Goal: Information Seeking & Learning: Check status

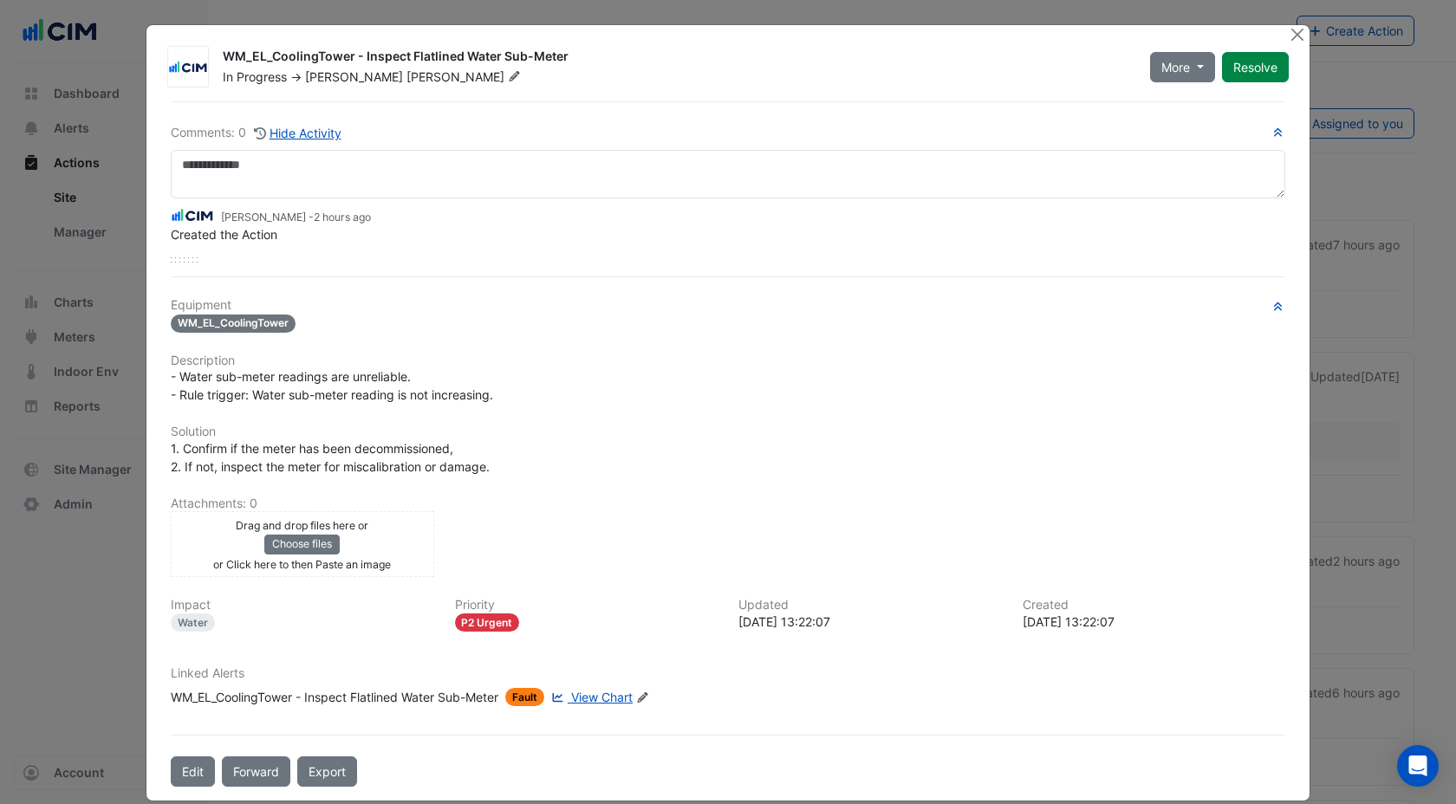
scroll to position [7, 0]
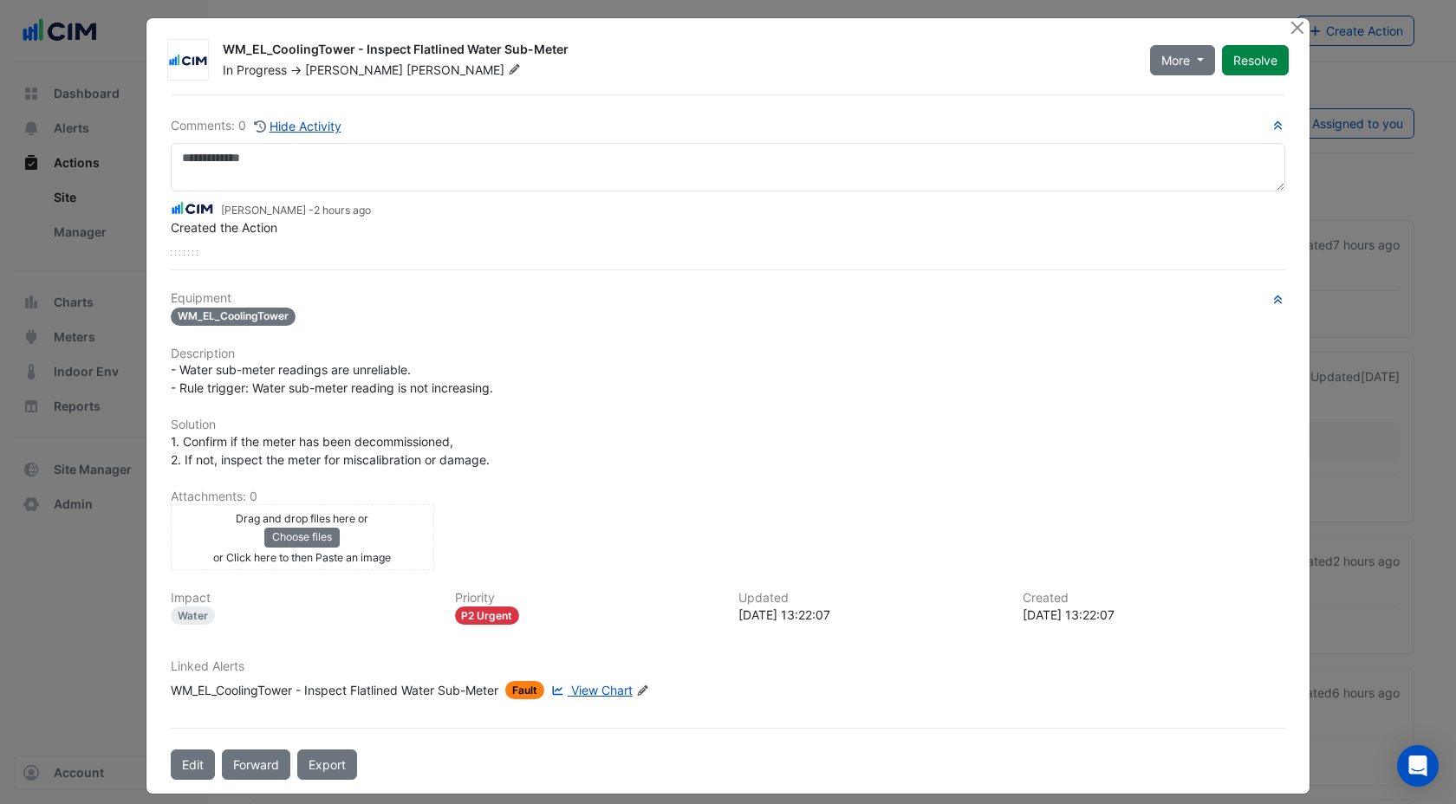
click at [603, 687] on span "View Chart" at bounding box center [602, 690] width 62 height 15
click at [1293, 27] on button "Close" at bounding box center [1297, 27] width 18 height 18
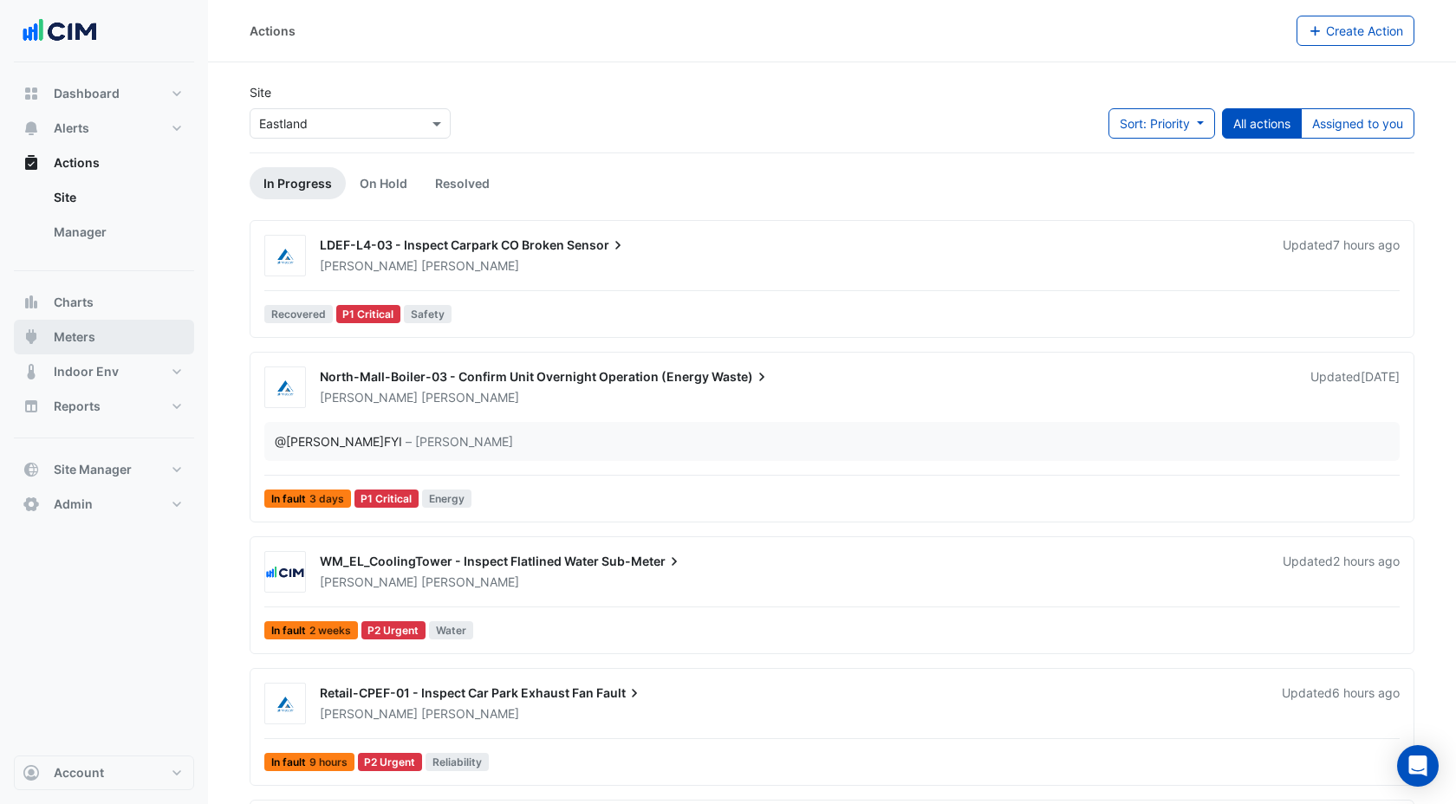
click at [100, 341] on button "Meters" at bounding box center [104, 337] width 180 height 35
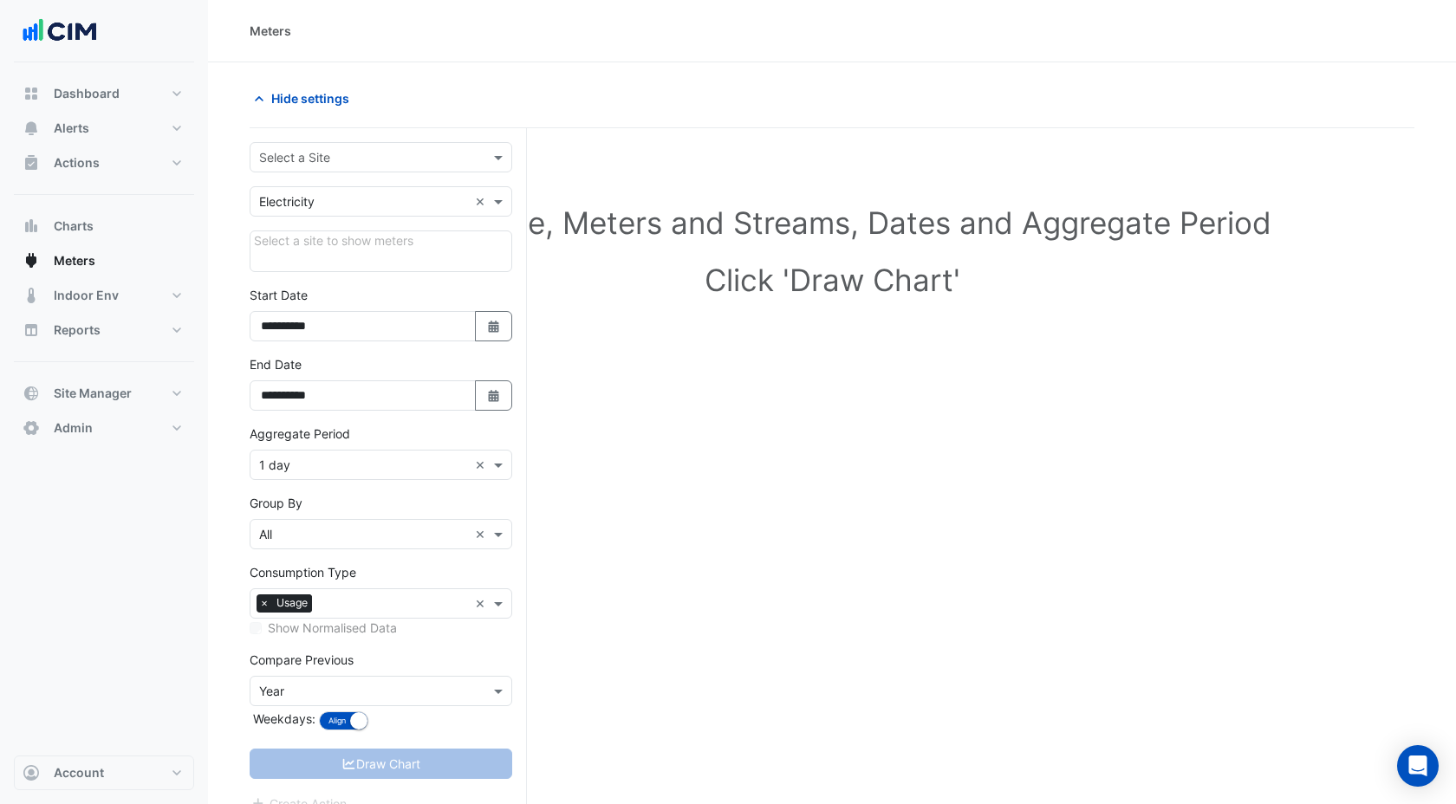
click at [337, 156] on input "text" at bounding box center [363, 158] width 209 height 18
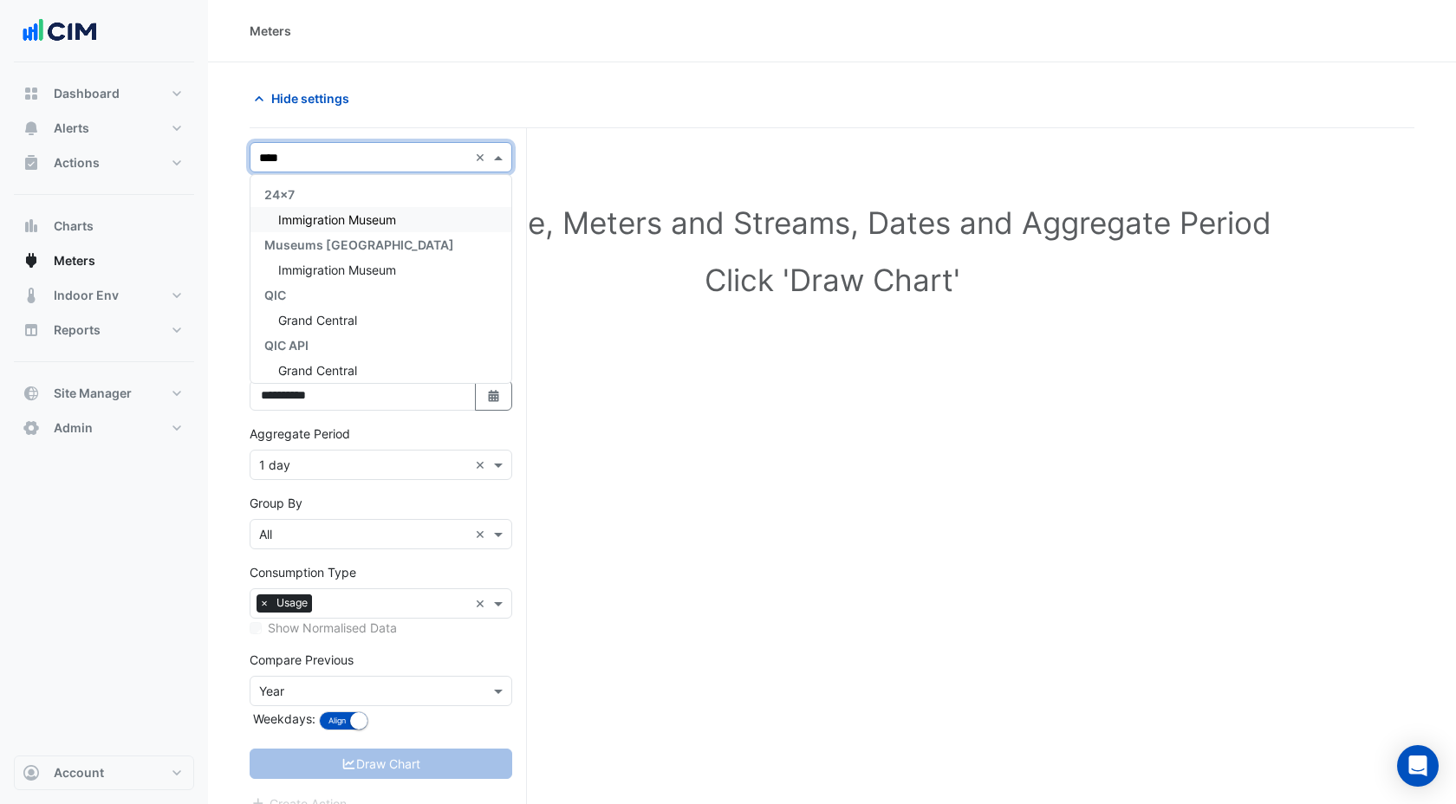
type input "*****"
click at [328, 218] on span "Grand Central" at bounding box center [317, 219] width 79 height 15
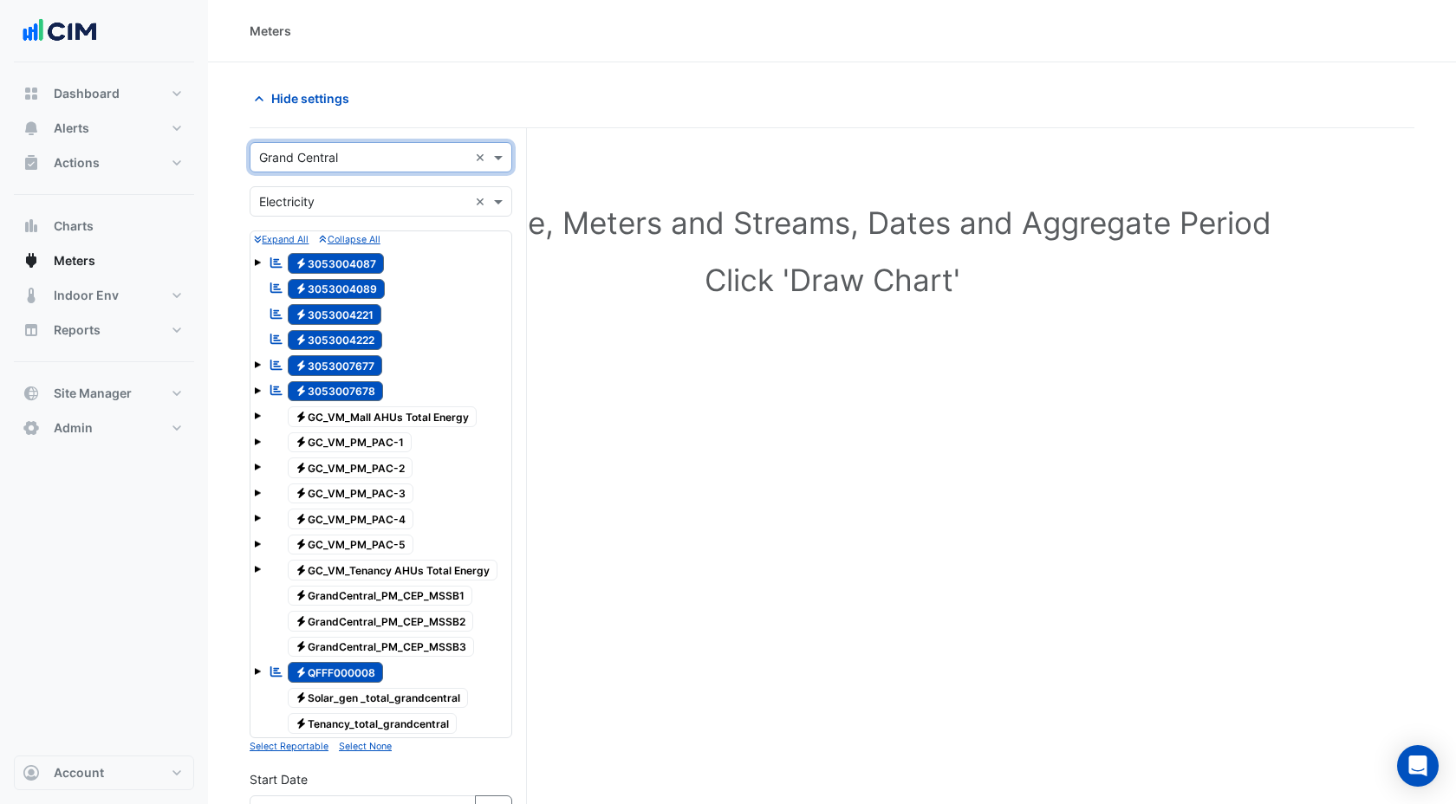
click at [321, 205] on input "text" at bounding box center [363, 202] width 209 height 18
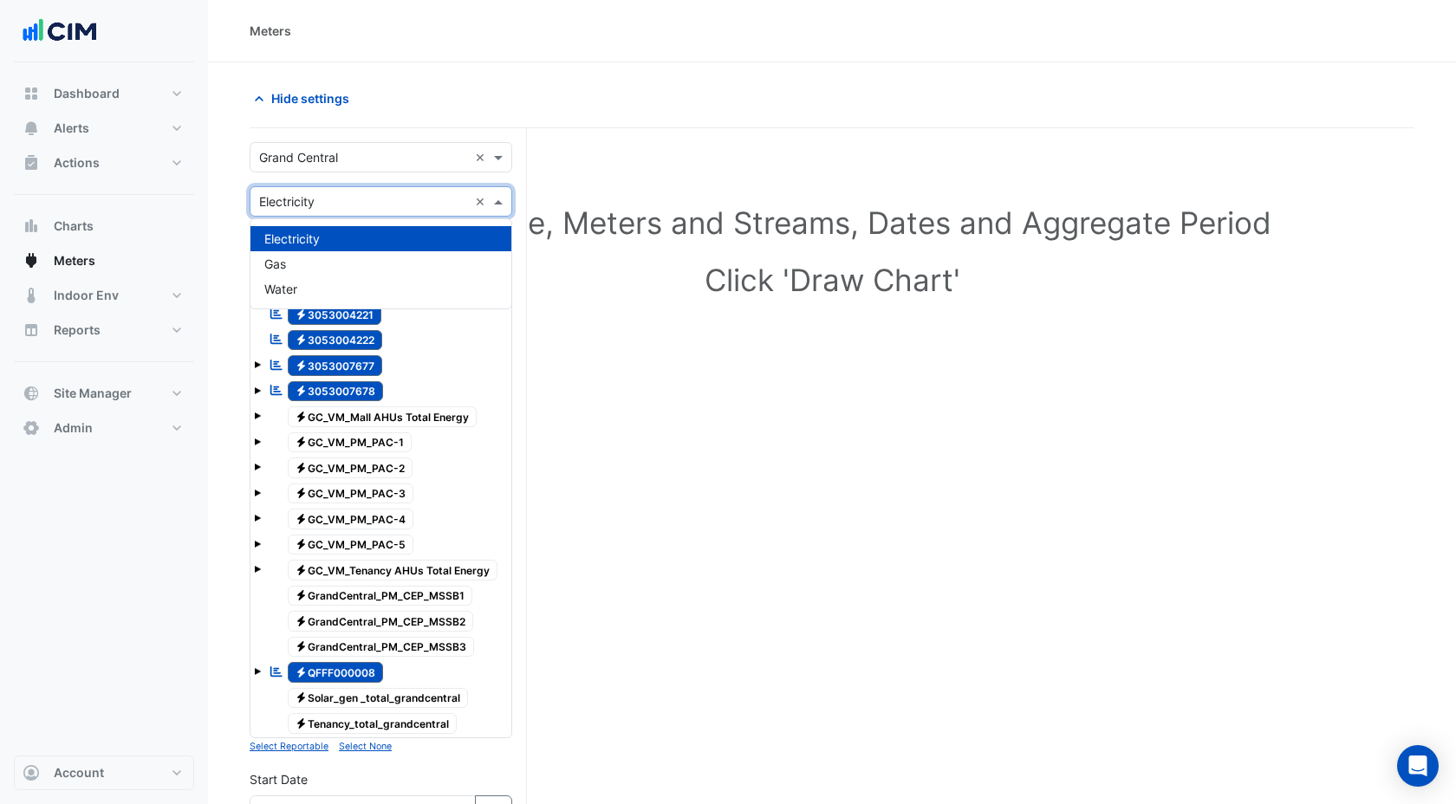
click at [878, 286] on h1 "Click 'Draw Chart'" at bounding box center [831, 280] width 1109 height 36
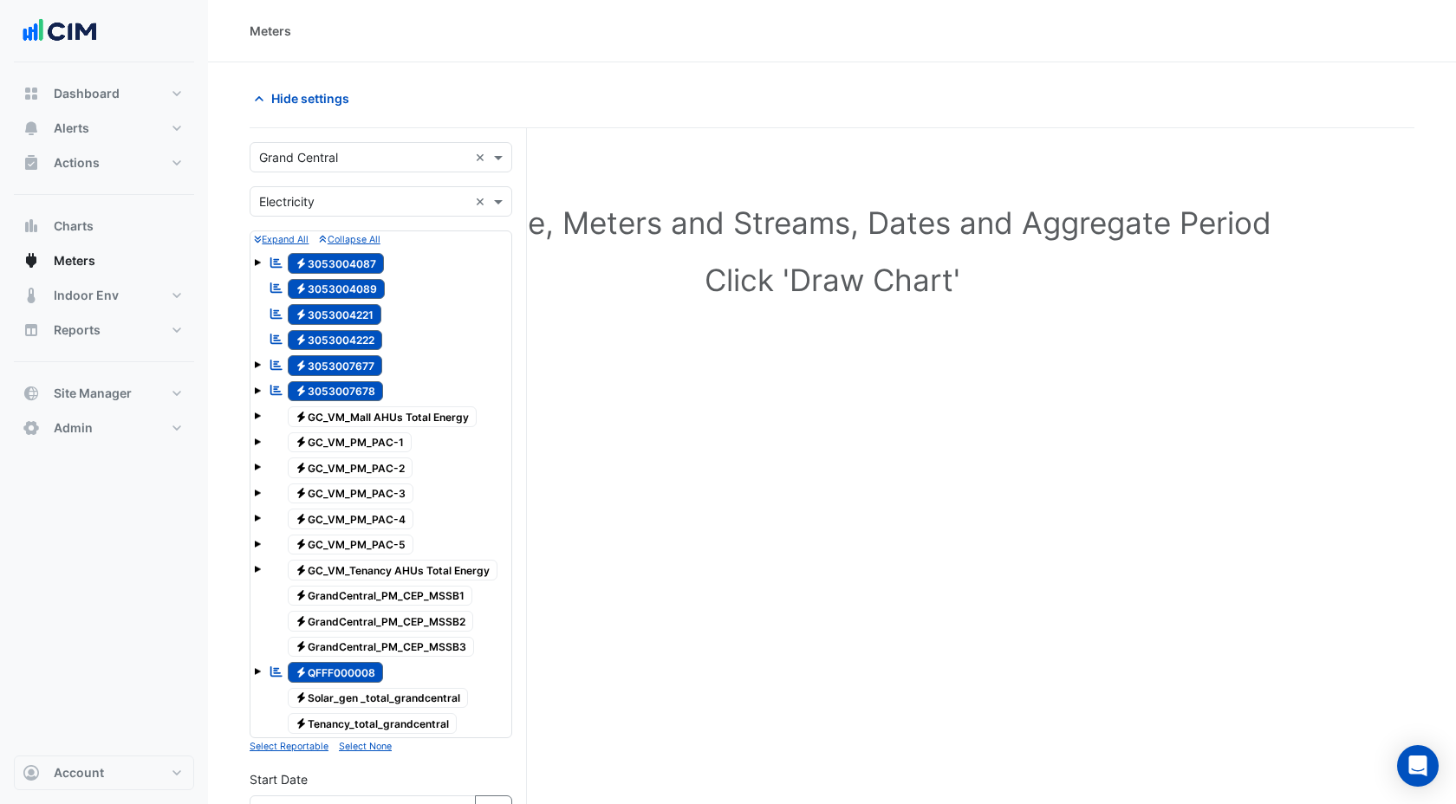
click at [364, 751] on small "Select None" at bounding box center [365, 746] width 53 height 11
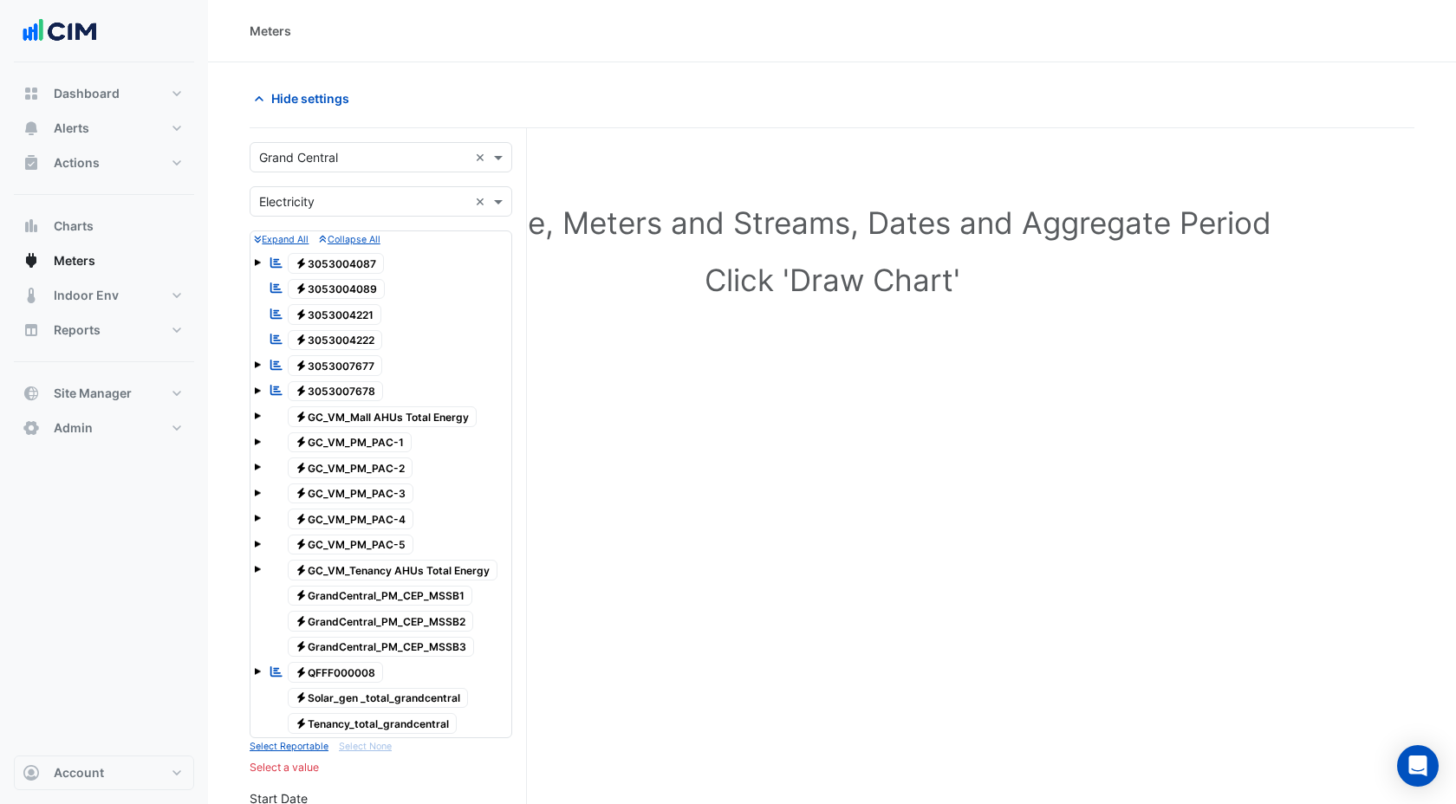
click at [399, 416] on span "Electricity GC_VM_Mall AHUs Total Energy" at bounding box center [383, 416] width 190 height 21
click at [256, 415] on span at bounding box center [257, 416] width 7 height 7
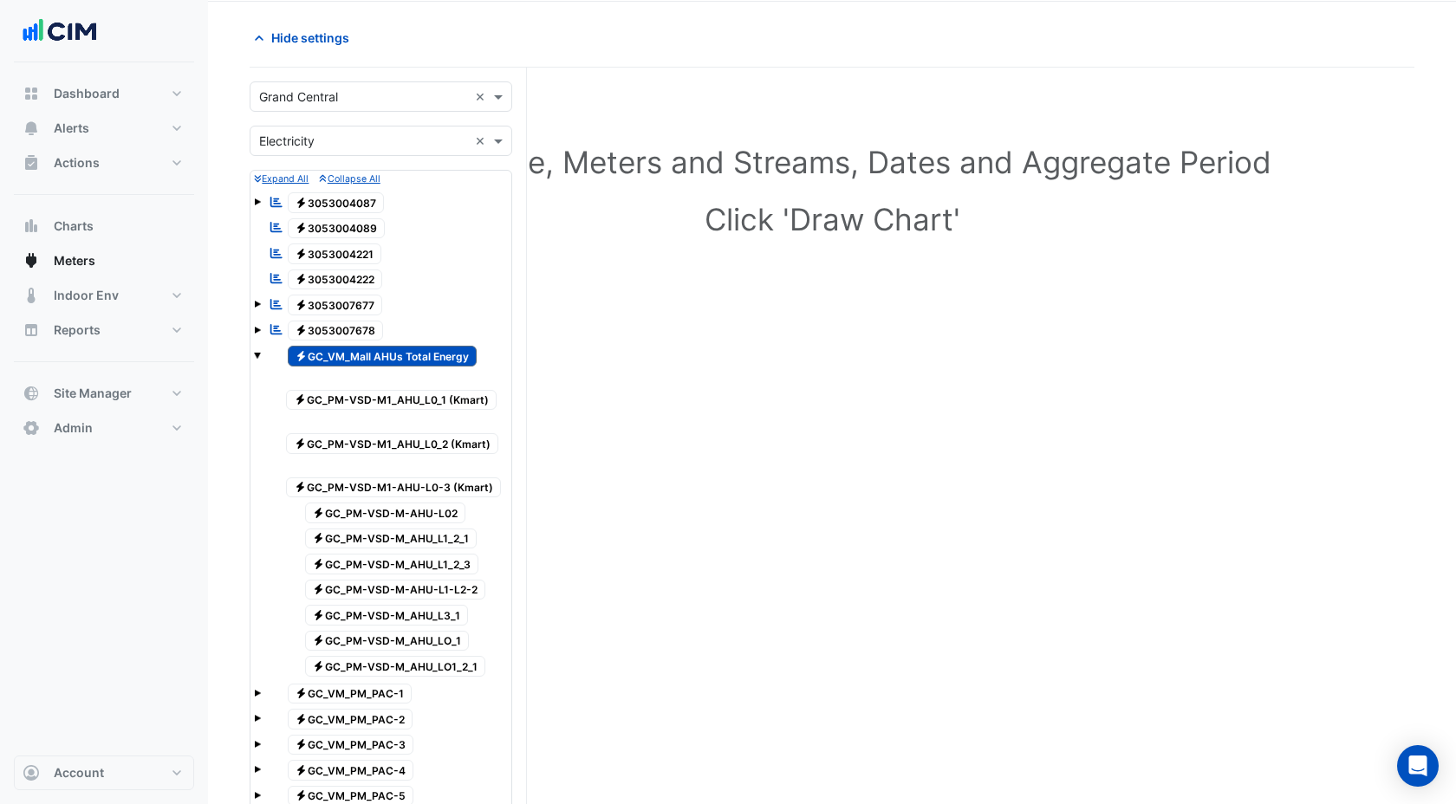
scroll to position [64, 0]
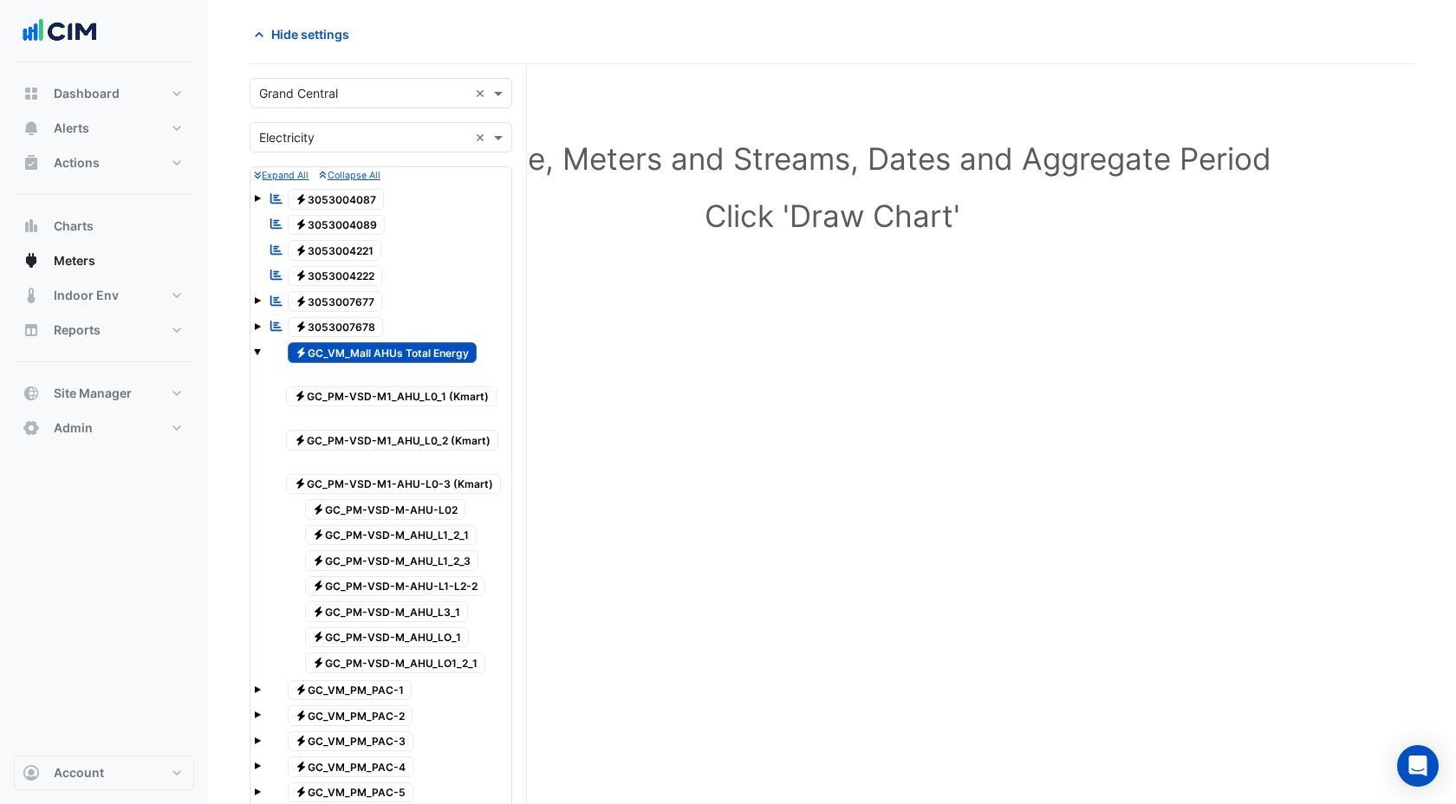
click at [363, 508] on span "Electricity GC_PM-VSD-M-AHU-L02" at bounding box center [385, 509] width 161 height 21
click at [377, 542] on span "Electricity GC_PM-VSD-M_AHU_L1_2_1" at bounding box center [391, 535] width 172 height 21
click at [372, 568] on span "Electricity GC_PM-VSD-M_AHU_L1_2_3" at bounding box center [392, 560] width 174 height 21
click at [372, 592] on span "Electricity GC_PM-VSD-M-AHU-L1-L2-2" at bounding box center [395, 586] width 181 height 21
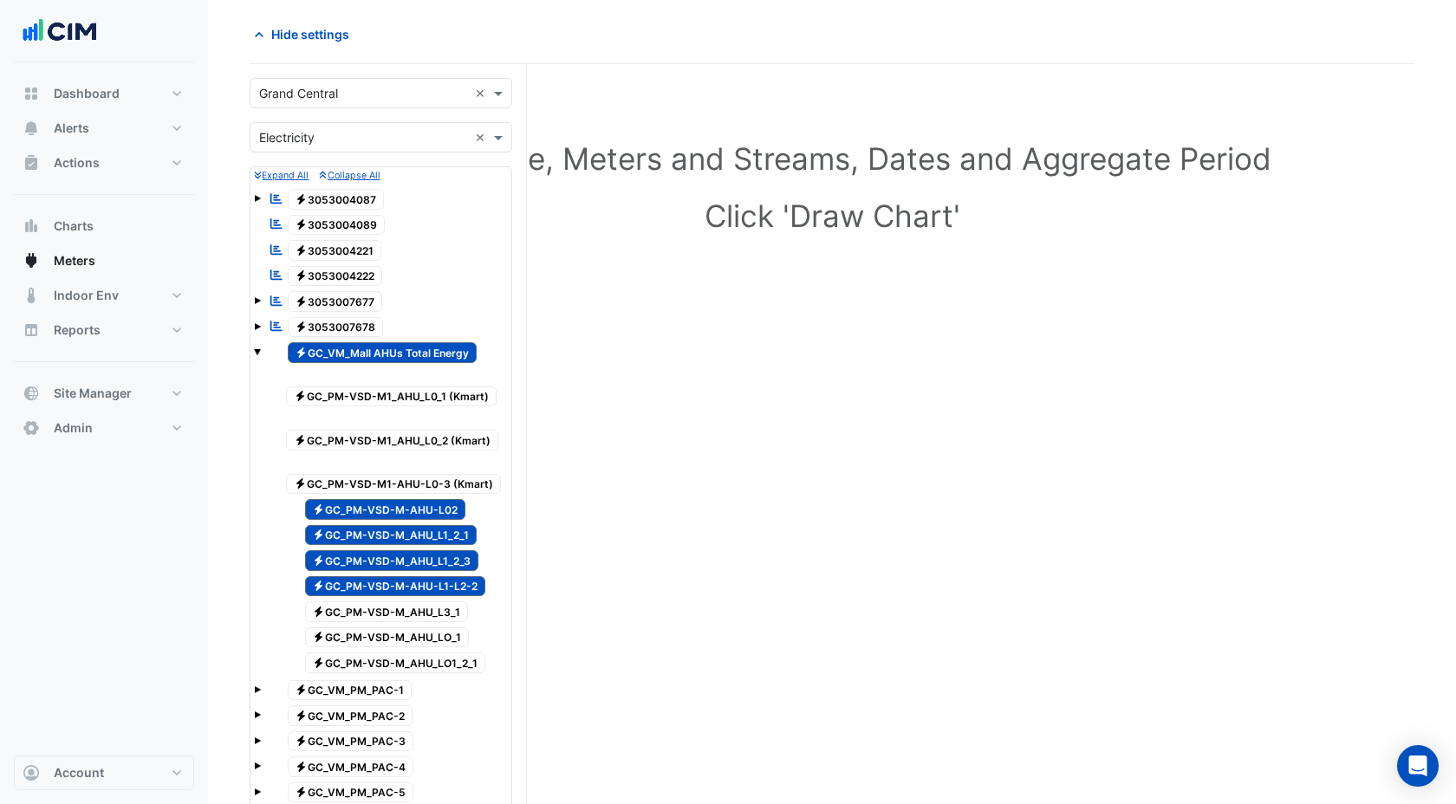
click at [370, 610] on span "Electricity GC_PM-VSD-M_AHU_L3_1" at bounding box center [387, 611] width 164 height 21
click at [368, 629] on span "Electricity GC_PM-VSD-M_AHU_LO_1" at bounding box center [387, 637] width 165 height 21
click at [364, 656] on span "Electricity GC_PM-VSD-M_AHU_LO1_2_1" at bounding box center [395, 663] width 181 height 21
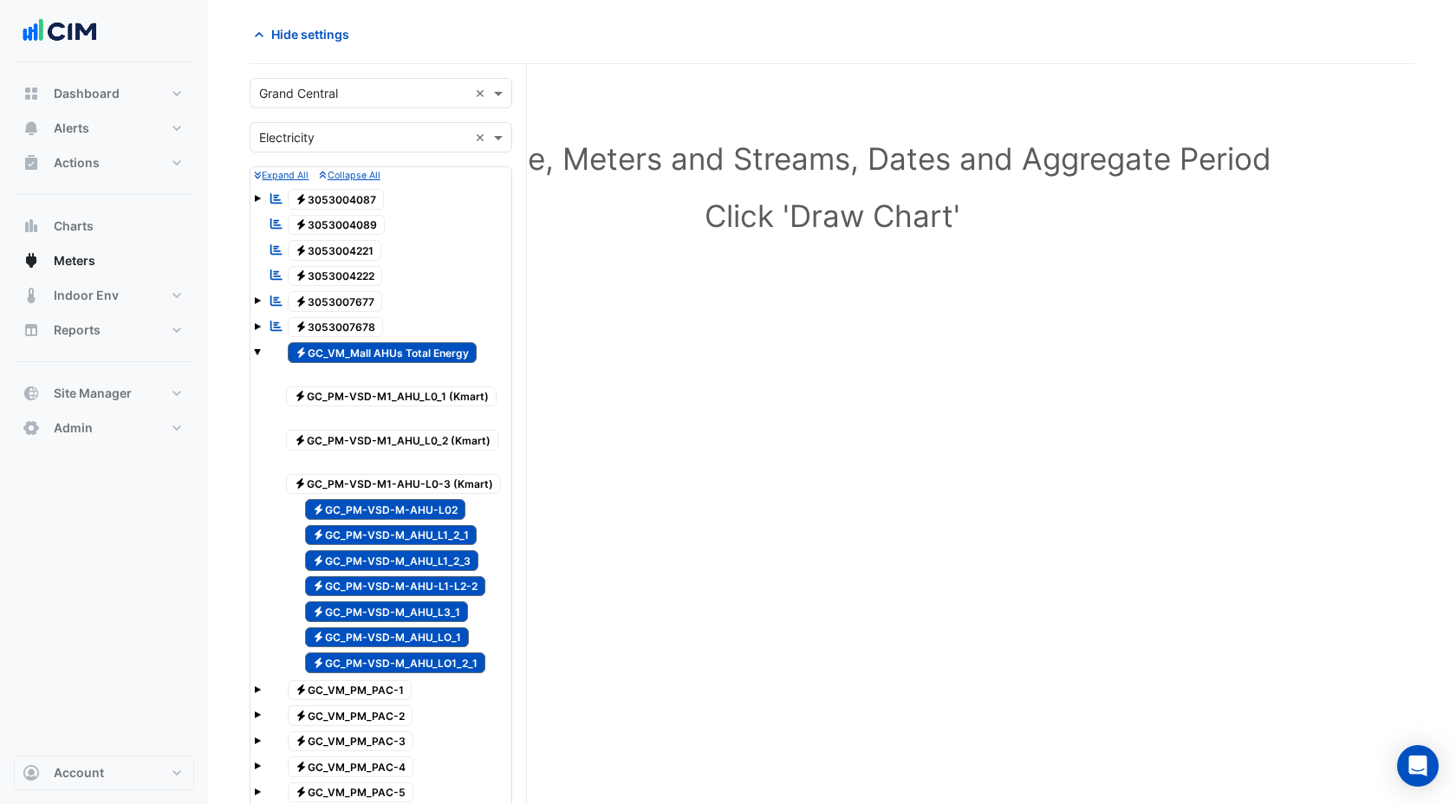
click at [396, 348] on span "Electricity GC_VM_Mall AHUs Total Energy" at bounding box center [383, 352] width 190 height 21
click at [252, 346] on div "Expand All Collapse All Reportable Electricity 3053004087 Reportable Electricit…" at bounding box center [381, 576] width 263 height 820
click at [259, 352] on span at bounding box center [257, 351] width 7 height 7
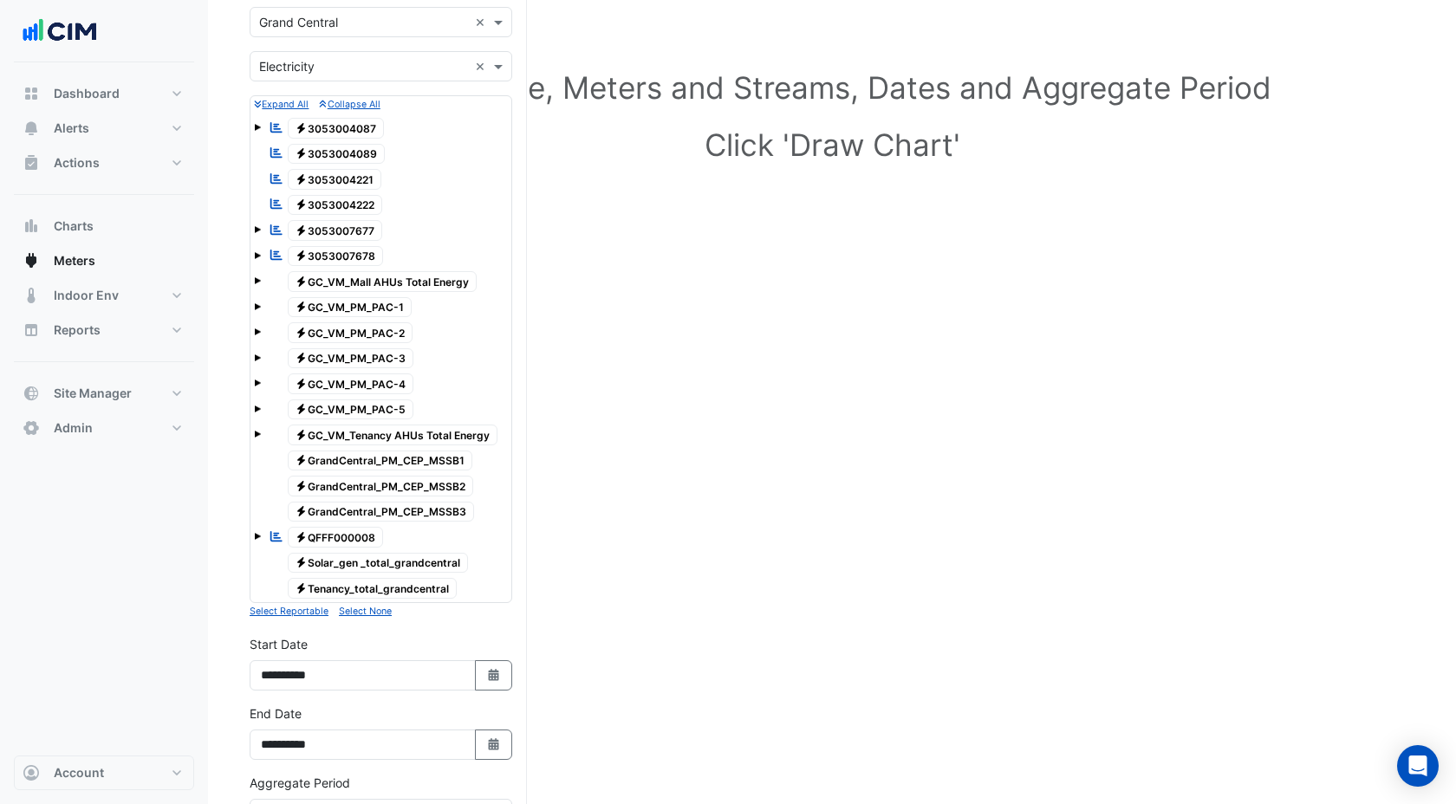
scroll to position [136, 0]
click at [413, 456] on span "Electricity GrandCentral_PM_CEP_MSSB1" at bounding box center [380, 460] width 185 height 21
click at [410, 487] on span "Electricity GrandCentral_PM_CEP_MSSB2" at bounding box center [381, 485] width 186 height 21
click at [406, 508] on span "Electricity GrandCentral_PM_CEP_MSSB3" at bounding box center [381, 511] width 187 height 21
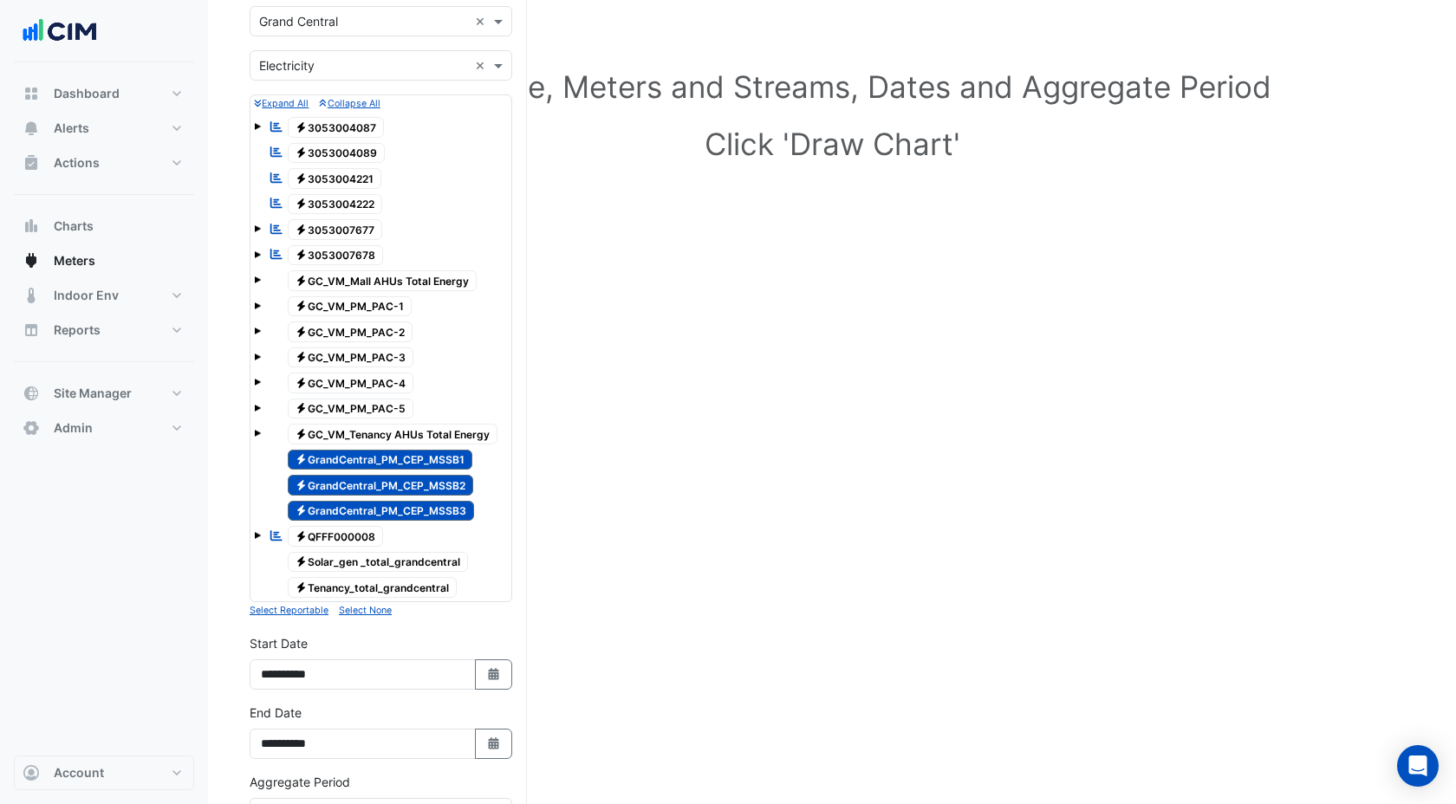
click at [363, 306] on span "Electricity GC_VM_PM_PAC-1" at bounding box center [350, 306] width 125 height 21
click at [367, 301] on span "Electricity GC_VM_PM_PAC-1" at bounding box center [350, 306] width 125 height 21
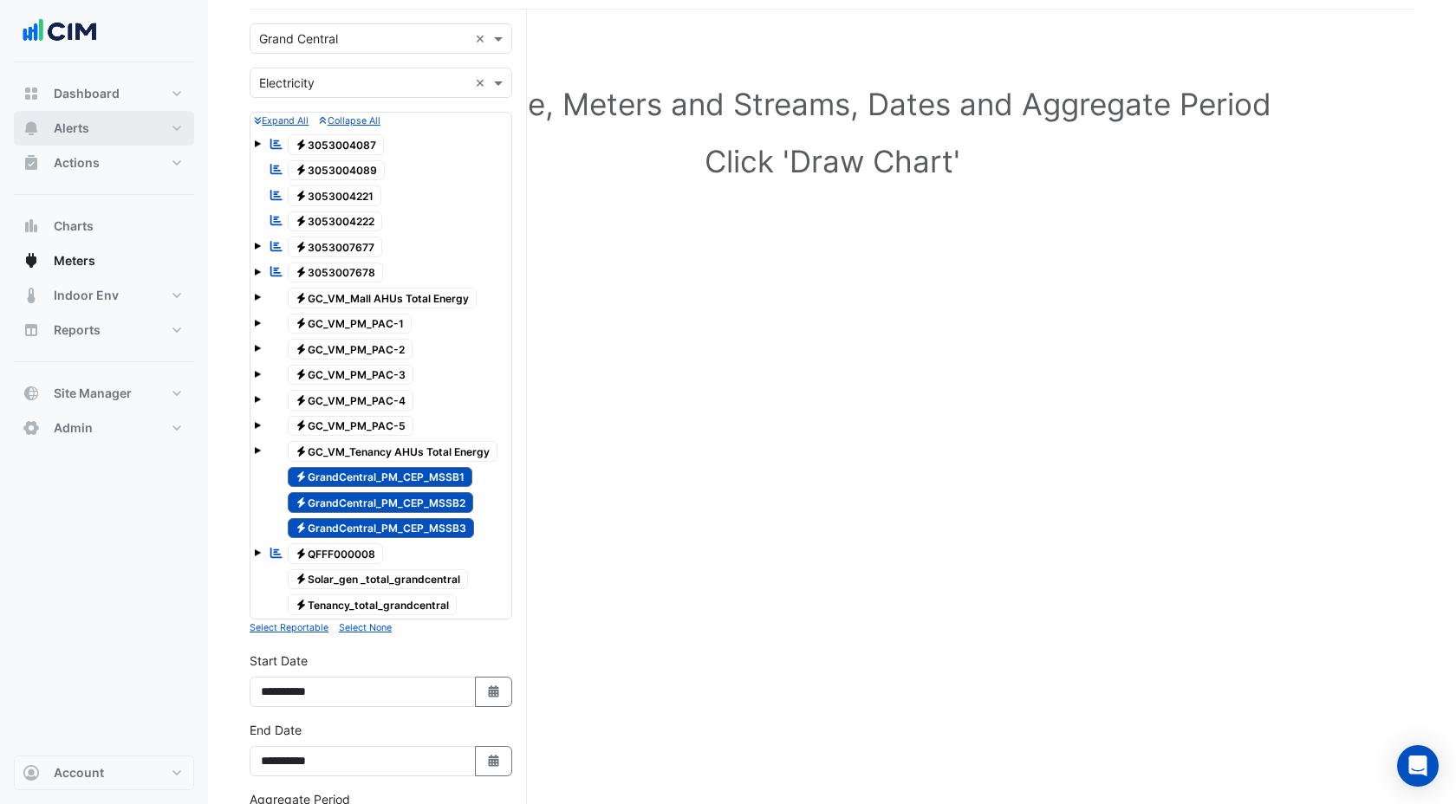
click at [109, 111] on button "Alerts" at bounding box center [104, 128] width 180 height 35
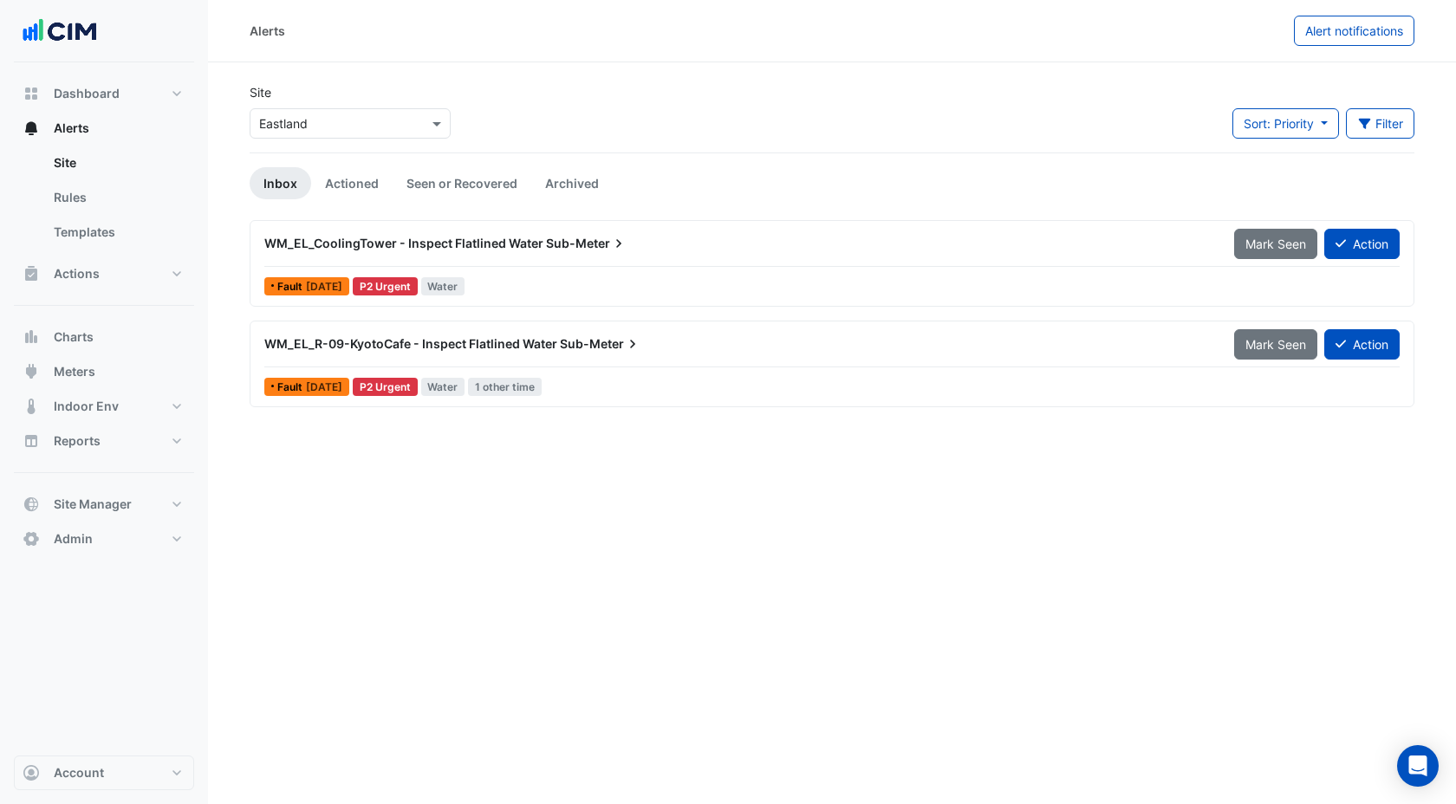
click at [372, 162] on app-alert-tickets "Site Select a Site × Eastland Sort: Priority Priority Updated Filter Title Prio…" at bounding box center [832, 245] width 1165 height 324
click at [369, 174] on link "Actioned" at bounding box center [351, 183] width 81 height 32
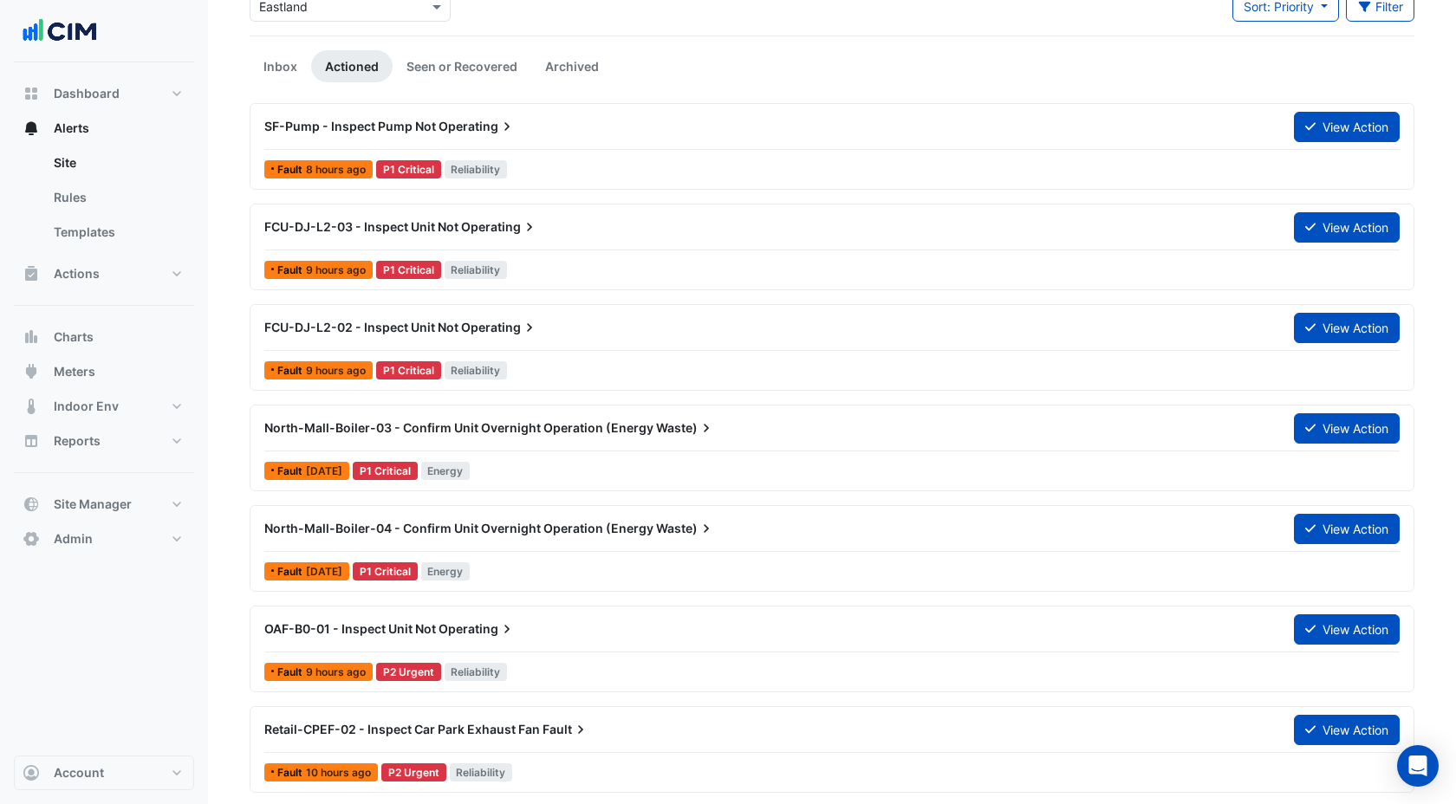
scroll to position [116, 0]
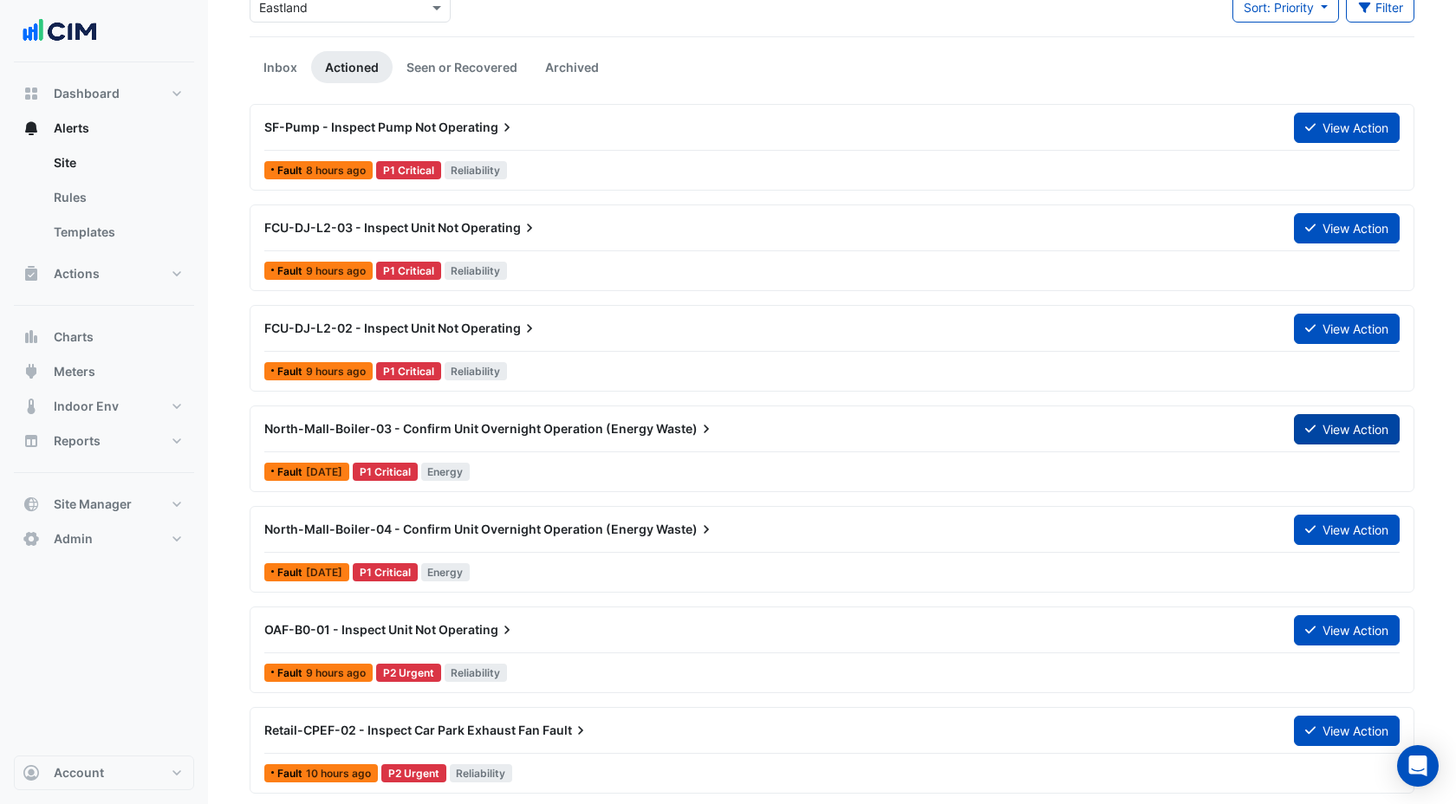
click at [1352, 426] on button "View Action" at bounding box center [1347, 429] width 106 height 30
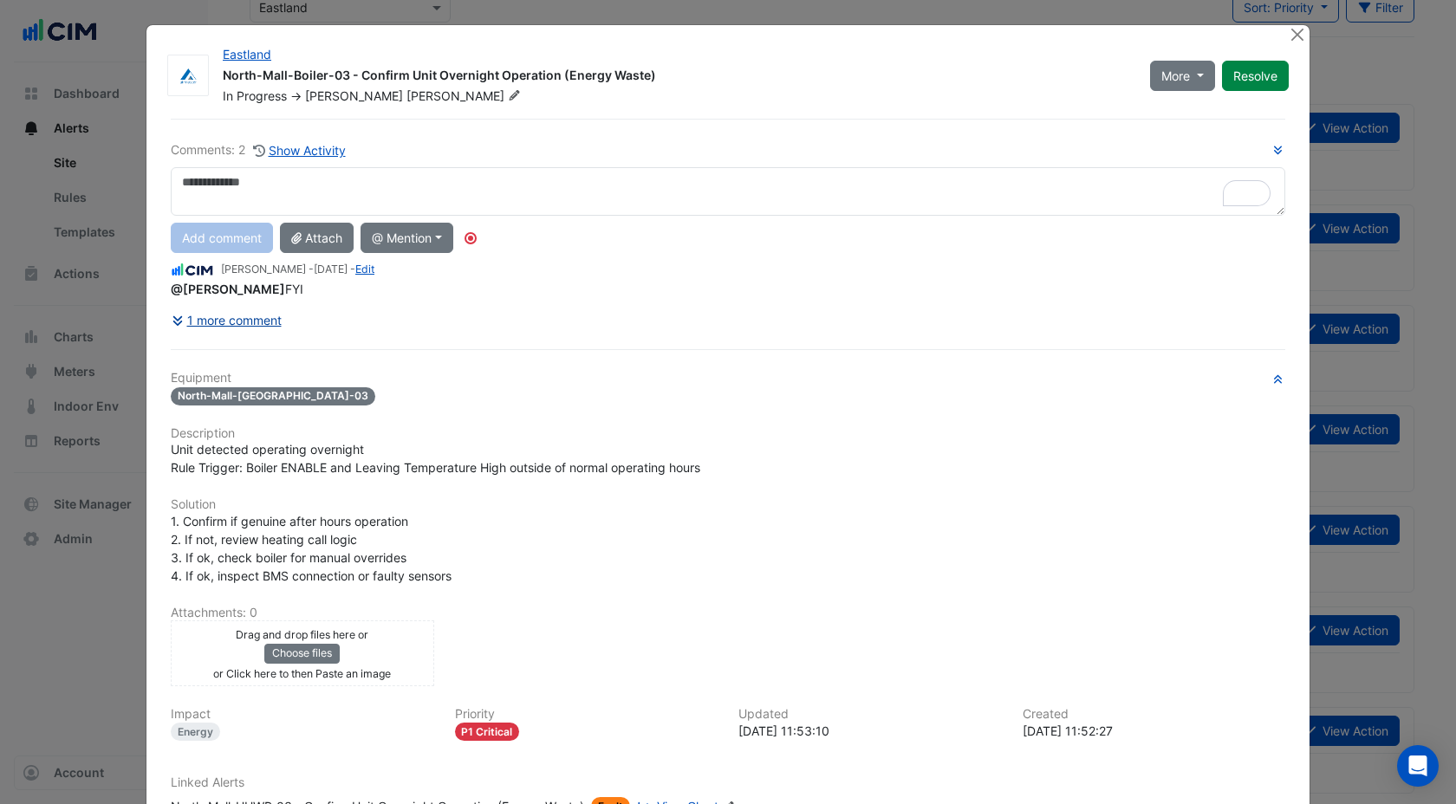
click at [255, 320] on button "1 more comment" at bounding box center [227, 320] width 112 height 30
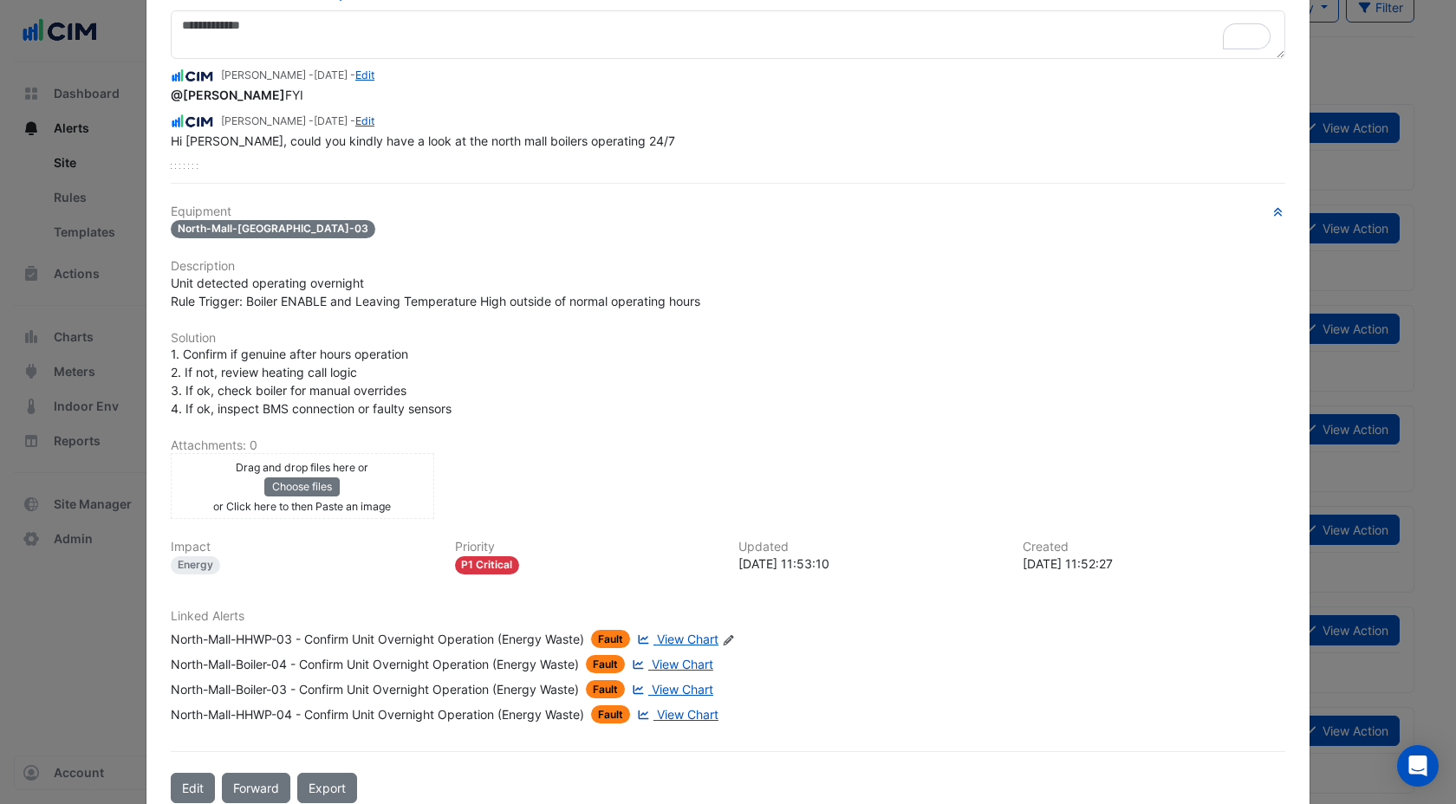
scroll to position [183, 0]
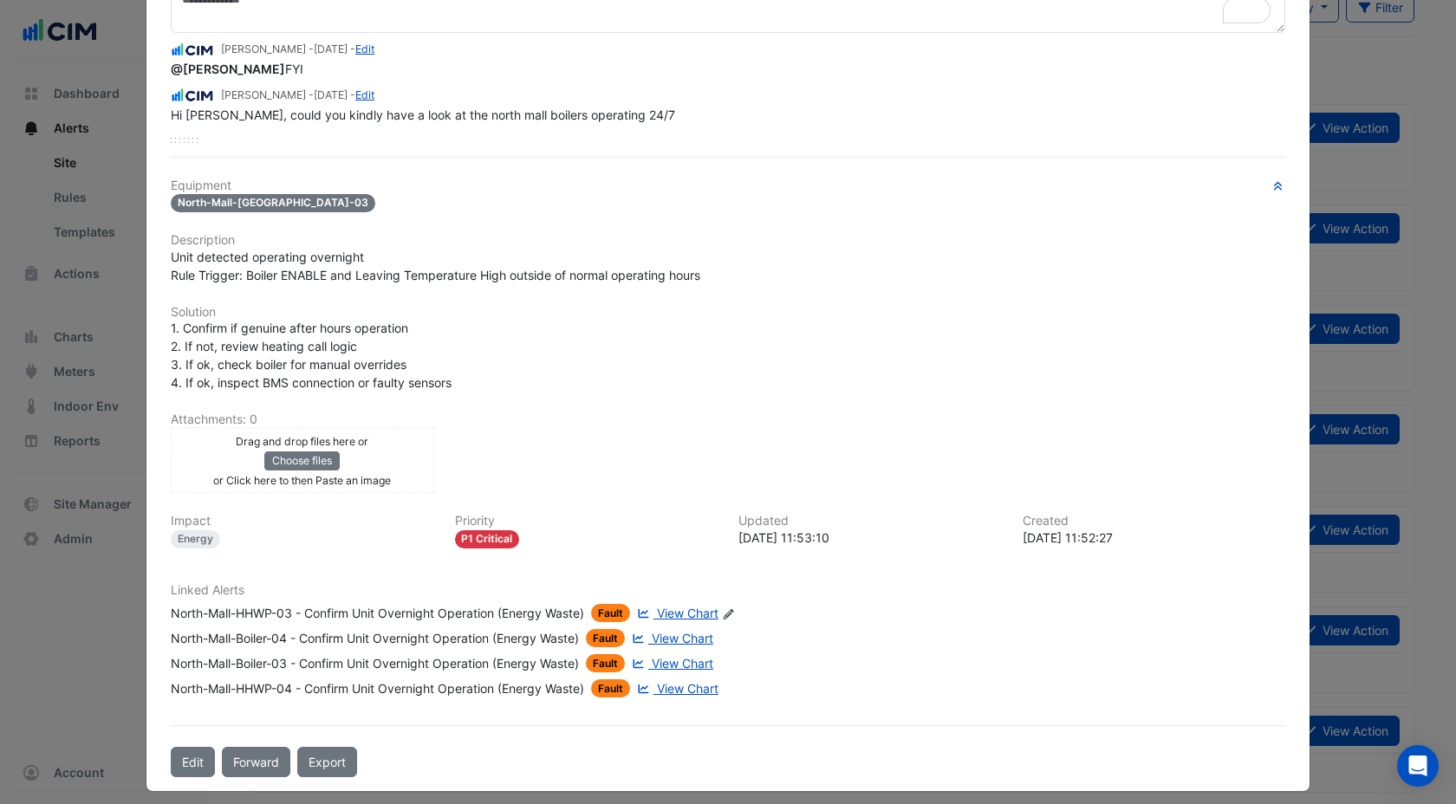
click at [689, 611] on span "View Chart" at bounding box center [688, 613] width 62 height 15
